Goal: Find specific page/section: Find specific page/section

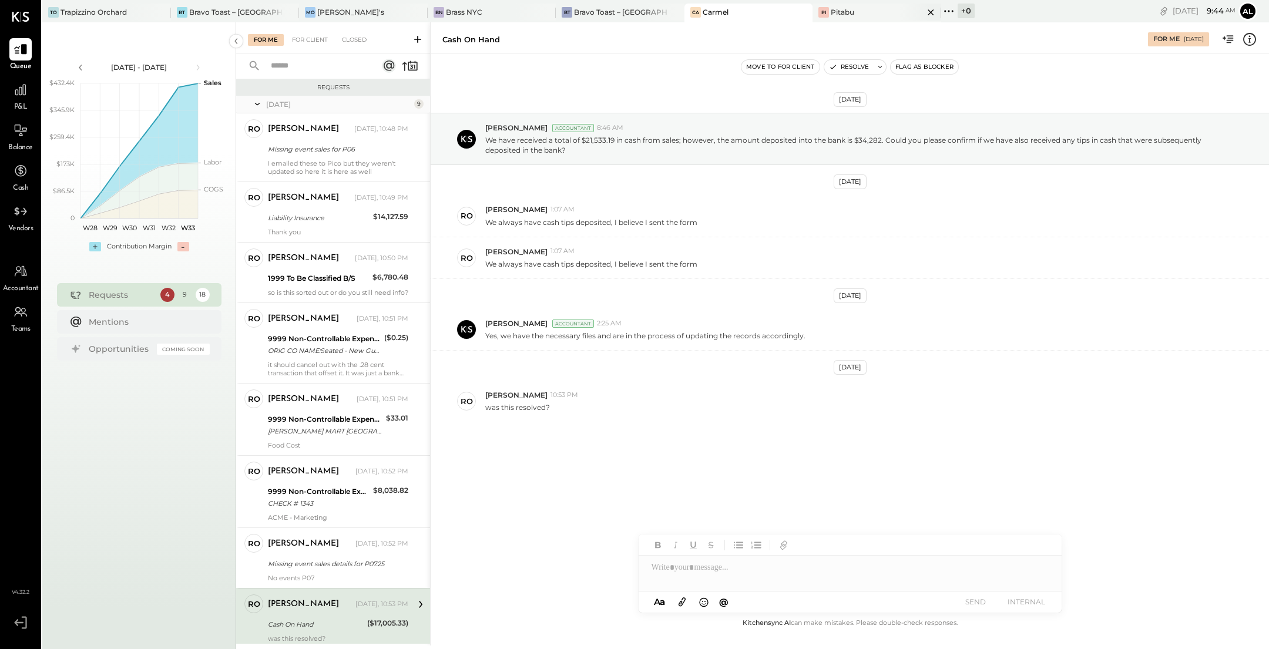
scroll to position [127, 0]
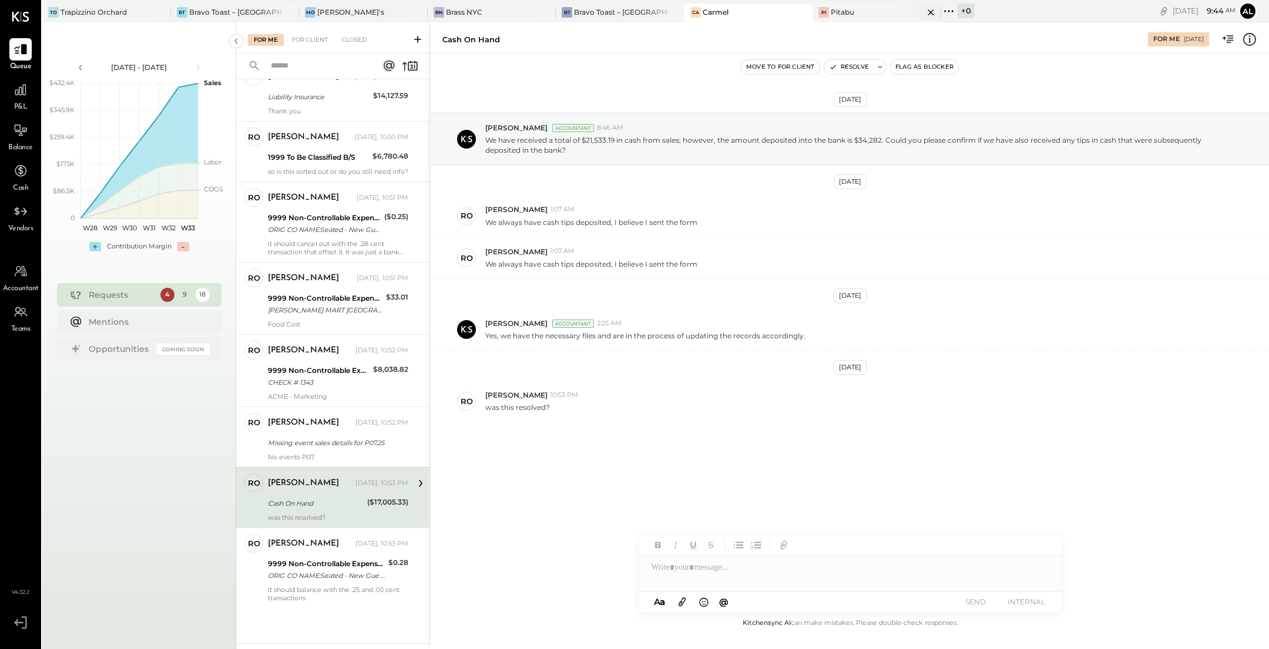
click at [831, 7] on div "Pitabu" at bounding box center [843, 12] width 24 height 10
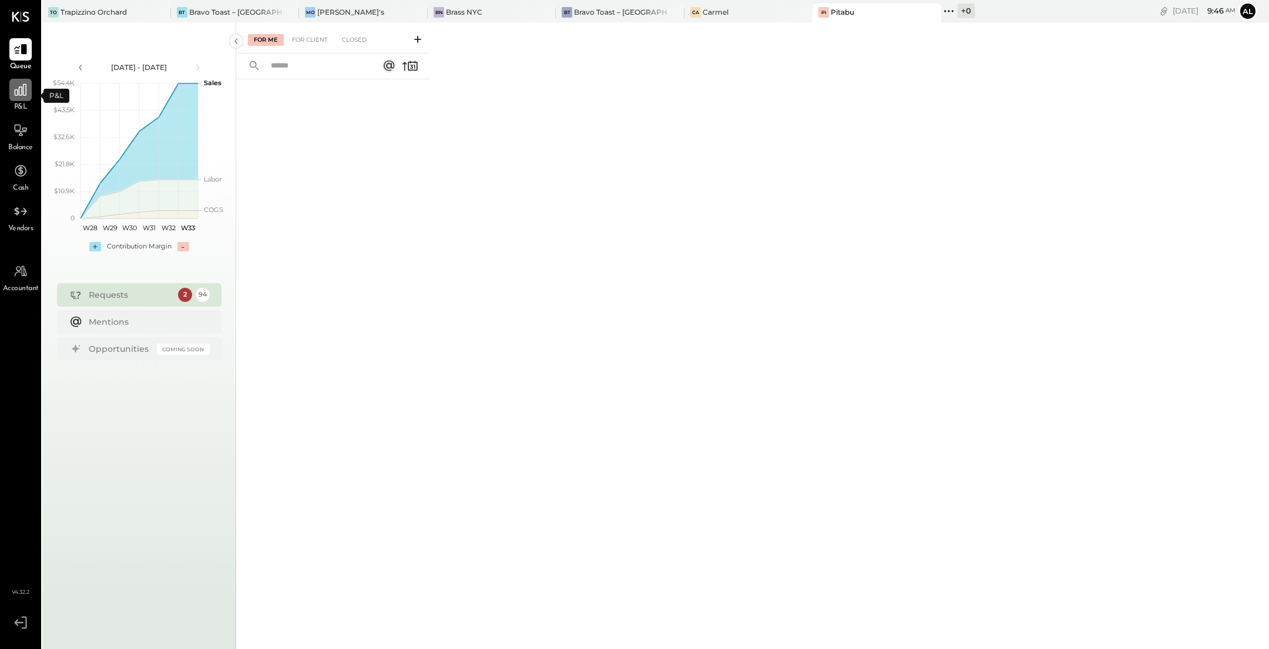
click at [20, 83] on icon at bounding box center [20, 89] width 15 height 15
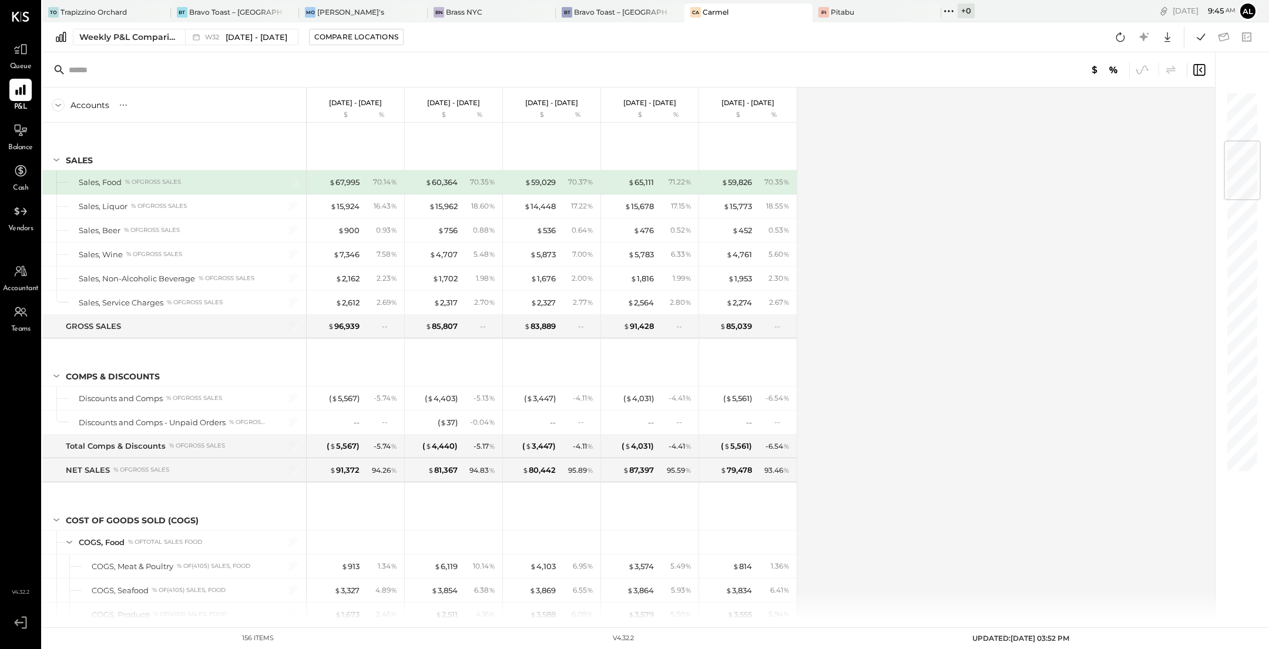
scroll to position [410, 0]
